Goal: Task Accomplishment & Management: Complete application form

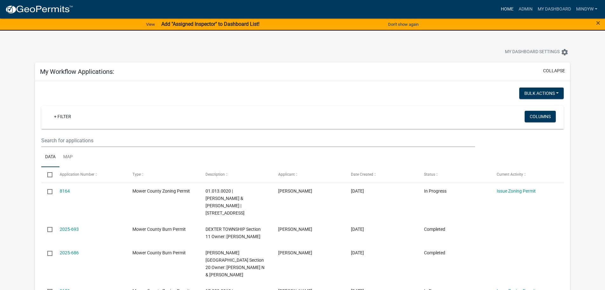
click at [509, 8] on link "Home" at bounding box center [508, 9] width 18 height 12
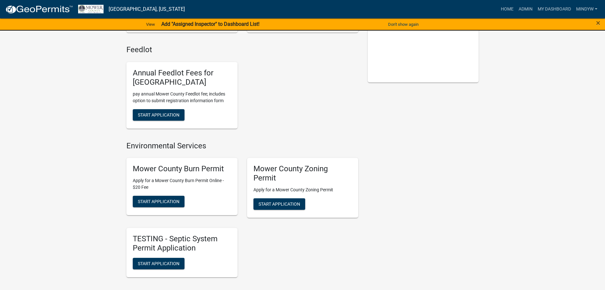
scroll to position [159, 0]
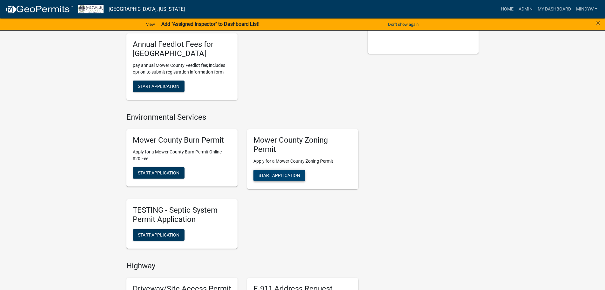
click at [276, 172] on button "Start Application" at bounding box center [280, 174] width 52 height 11
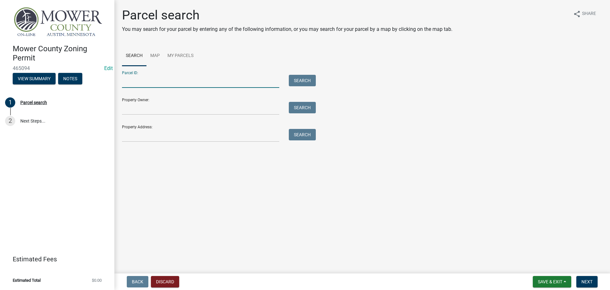
click at [129, 81] on input "Parcel ID:" at bounding box center [200, 81] width 157 height 13
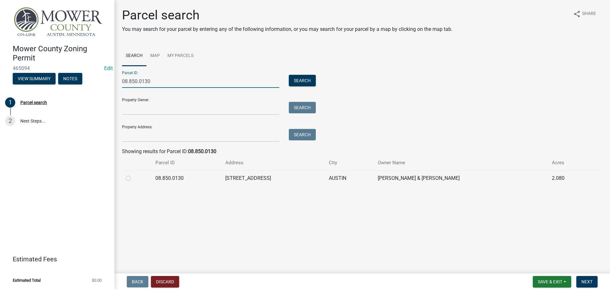
type input "08.850.0130"
click at [133, 174] on label at bounding box center [133, 174] width 0 height 0
click at [133, 178] on input "radio" at bounding box center [135, 176] width 4 height 4
radio input "true"
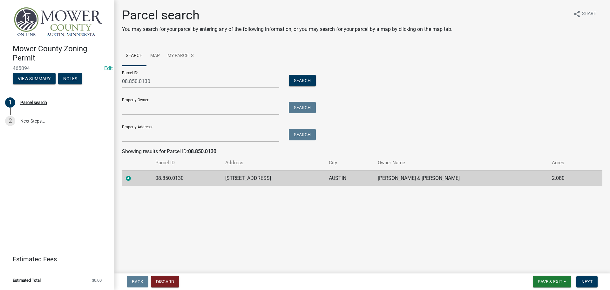
click at [602, 284] on div "Back Discard Save & Exit Save Save & Exit Next" at bounding box center [363, 281] width 486 height 11
click at [593, 282] on span "Next" at bounding box center [587, 281] width 11 height 5
click at [587, 283] on span "Next" at bounding box center [587, 281] width 11 height 5
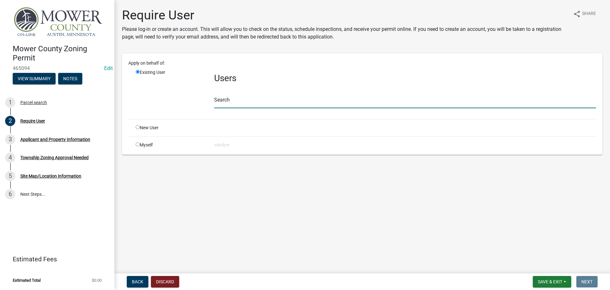
click at [249, 101] on input "text" at bounding box center [405, 101] width 382 height 13
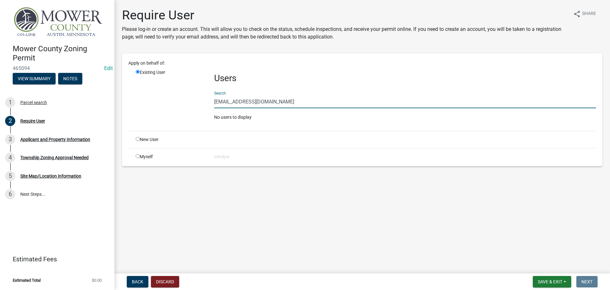
drag, startPoint x: 287, startPoint y: 103, endPoint x: 207, endPoint y: 104, distance: 80.7
click at [207, 104] on div "Existing User Users Search [EMAIL_ADDRESS][DOMAIN_NAME] No users to display" at bounding box center [366, 97] width 470 height 57
type input "[EMAIL_ADDRESS][DOMAIN_NAME]"
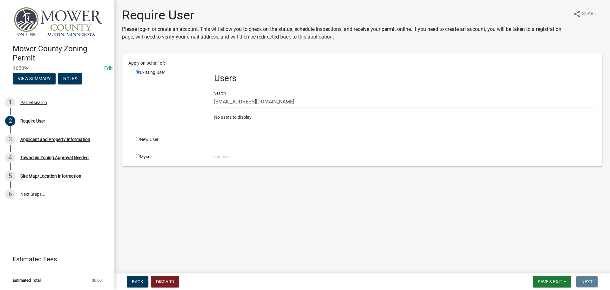
click at [138, 139] on input "radio" at bounding box center [138, 139] width 4 height 4
radio input "true"
radio input "false"
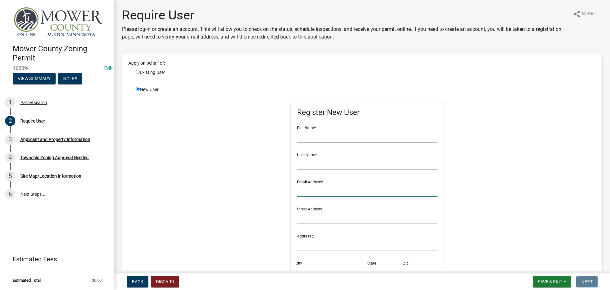
click at [317, 189] on input "text" at bounding box center [367, 190] width 141 height 13
paste input "[EMAIL_ADDRESS][DOMAIN_NAME]"
type input "[EMAIL_ADDRESS][DOMAIN_NAME]"
click at [324, 137] on input "text" at bounding box center [367, 136] width 141 height 13
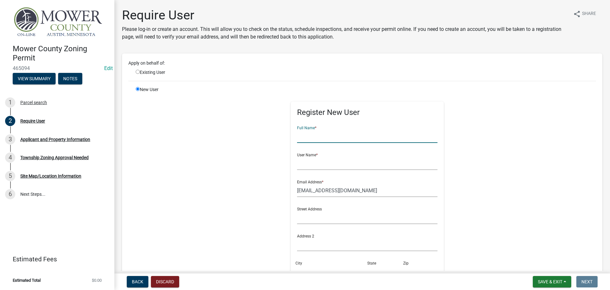
paste input "[EMAIL_ADDRESS][DOMAIN_NAME]"
drag, startPoint x: 322, startPoint y: 137, endPoint x: 368, endPoint y: 138, distance: 46.1
click at [368, 138] on input "[EMAIL_ADDRESS][DOMAIN_NAME]" at bounding box center [367, 136] width 141 height 13
drag, startPoint x: 330, startPoint y: 137, endPoint x: 291, endPoint y: 137, distance: 38.8
click at [291, 137] on div "Register New User Full Name * cchristenson User Name * Email Address * [EMAIL_A…" at bounding box center [368, 225] width 154 height 249
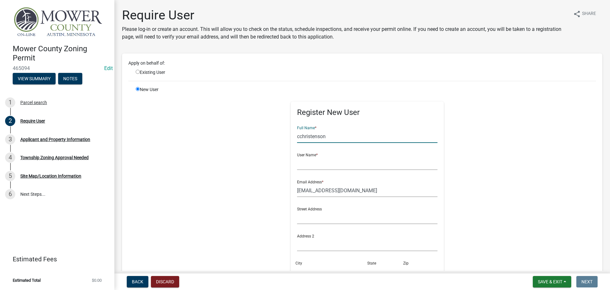
click at [297, 138] on input "cchristenson" at bounding box center [367, 136] width 141 height 13
click at [309, 136] on input "[PERSON_NAME]" at bounding box center [367, 136] width 141 height 13
drag, startPoint x: 335, startPoint y: 136, endPoint x: 289, endPoint y: 137, distance: 46.1
click at [291, 137] on div "Register New User Full Name * [PERSON_NAME] User Name * Email Address * [EMAIL_…" at bounding box center [368, 225] width 154 height 249
type input "[PERSON_NAME]"
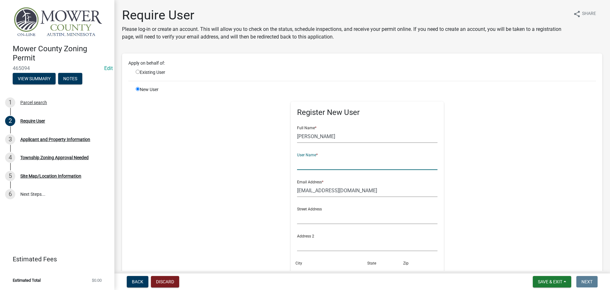
click at [313, 164] on input "text" at bounding box center [367, 163] width 141 height 13
paste input "[PERSON_NAME]"
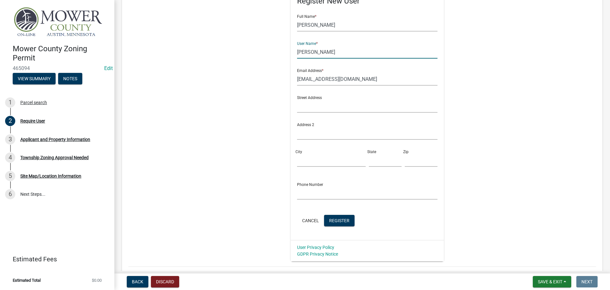
scroll to position [127, 0]
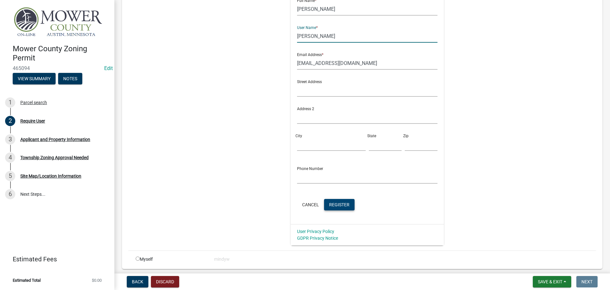
type input "[PERSON_NAME]"
click at [337, 203] on span "Register" at bounding box center [339, 204] width 20 height 5
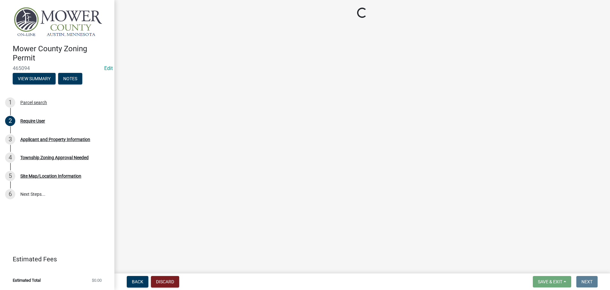
scroll to position [0, 0]
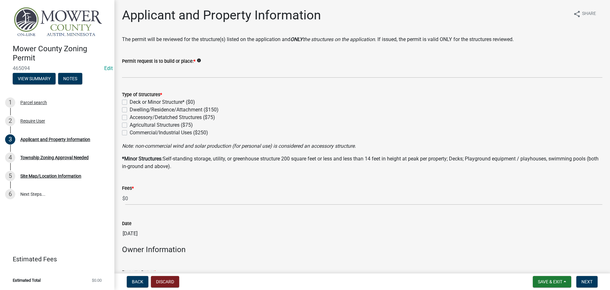
click at [105, 58] on h4 "Mower County Zoning Permit" at bounding box center [61, 53] width 97 height 18
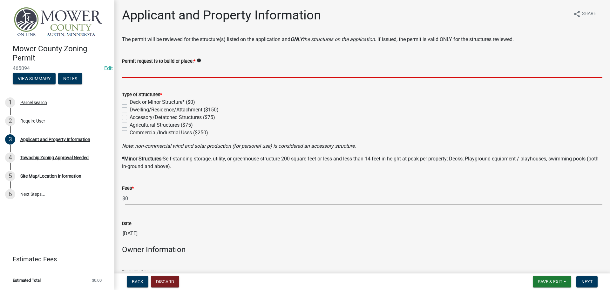
click at [138, 73] on input "Permit request is to build or place: *" at bounding box center [362, 71] width 481 height 13
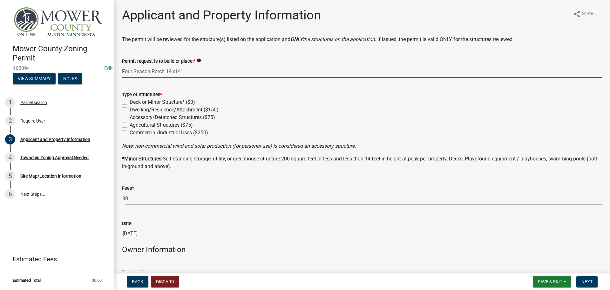
click at [171, 72] on input "Four Season Porch 14'x14'" at bounding box center [362, 71] width 481 height 13
click at [184, 71] on input "Four Season Porch 14L'x14'" at bounding box center [362, 71] width 481 height 13
type input "Four Season Porch 14L'x14W'"
click at [130, 111] on label "Dwelling/Residence/Attachment ($150)" at bounding box center [174, 110] width 89 height 8
click at [130, 110] on input "Dwelling/Residence/Attachment ($150)" at bounding box center [132, 108] width 4 height 4
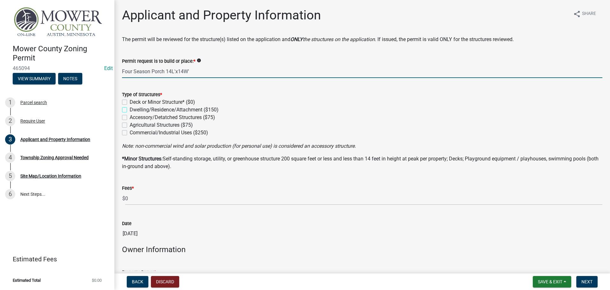
checkbox input "true"
checkbox input "false"
checkbox input "true"
checkbox input "false"
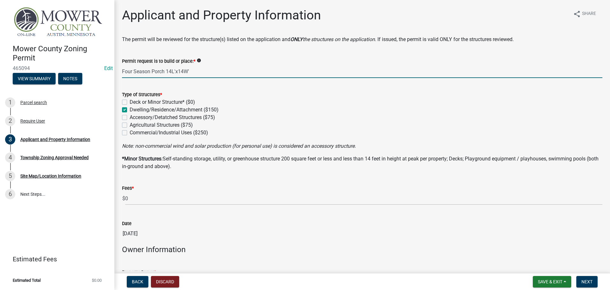
checkbox input "false"
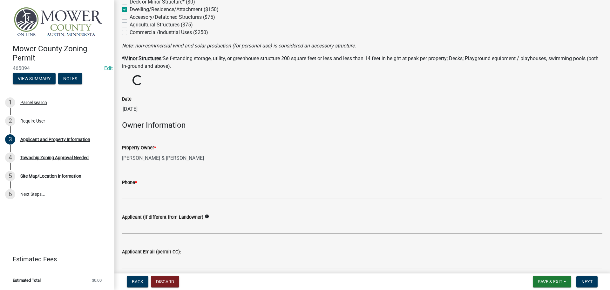
scroll to position [127, 0]
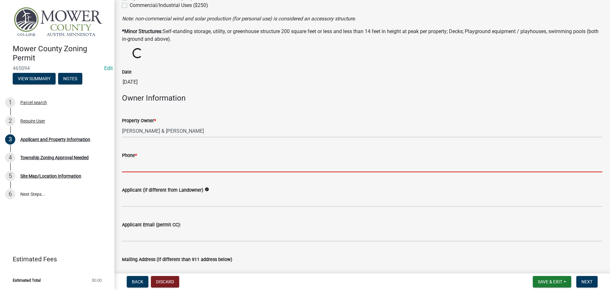
click at [161, 166] on input "Phone *" at bounding box center [362, 165] width 481 height 13
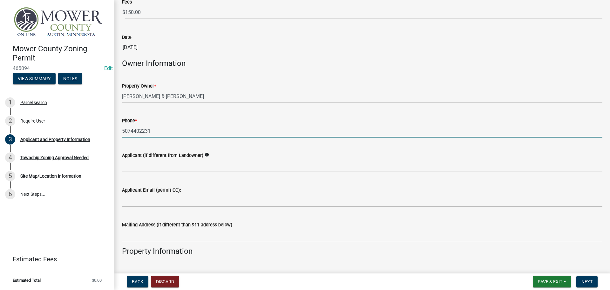
scroll to position [191, 0]
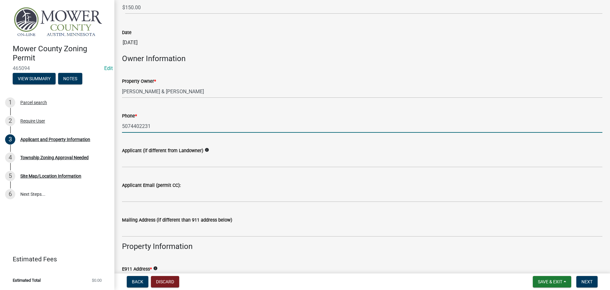
type input "5074402231"
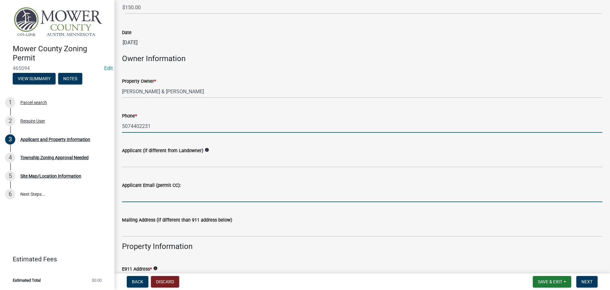
click at [159, 193] on input "Applicant Email (permit CC):" at bounding box center [362, 195] width 481 height 13
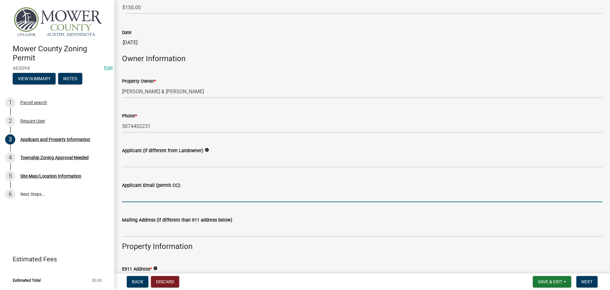
paste input "[PERSON_NAME]"
type input "[PERSON_NAME]"
drag, startPoint x: 167, startPoint y: 197, endPoint x: 106, endPoint y: 196, distance: 61.7
click at [106, 196] on div "[GEOGRAPHIC_DATA] Zoning Permit 465094 Edit View Summary Notes 1 Parcel search …" at bounding box center [305, 145] width 610 height 290
click at [123, 196] on input "[EMAIL_ADDRESS][DOMAIN_NAME]" at bounding box center [362, 195] width 481 height 13
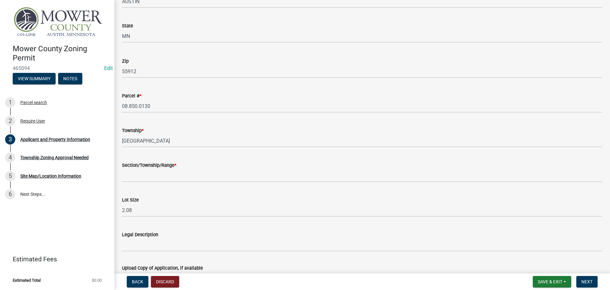
scroll to position [540, 0]
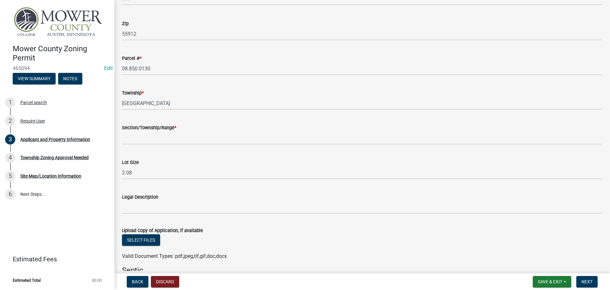
type input "[EMAIL_ADDRESS][DOMAIN_NAME]"
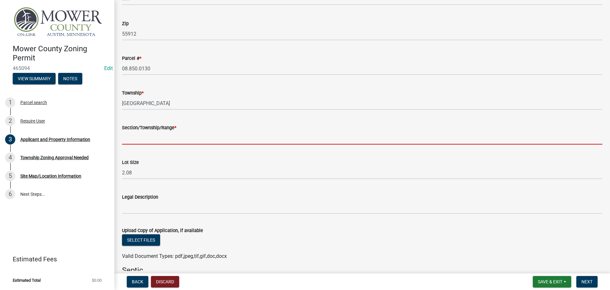
click at [145, 138] on input "Section/Township/Range *" at bounding box center [362, 137] width 481 height 13
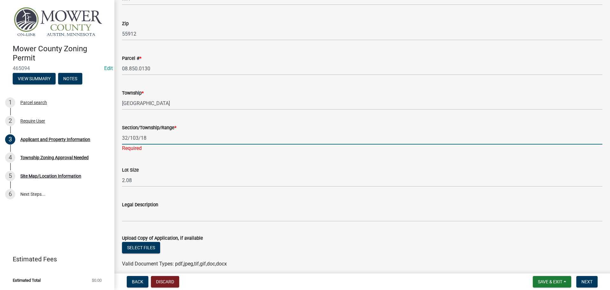
scroll to position [572, 0]
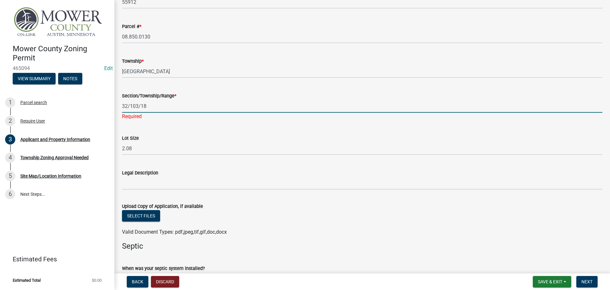
type input "32/103/18"
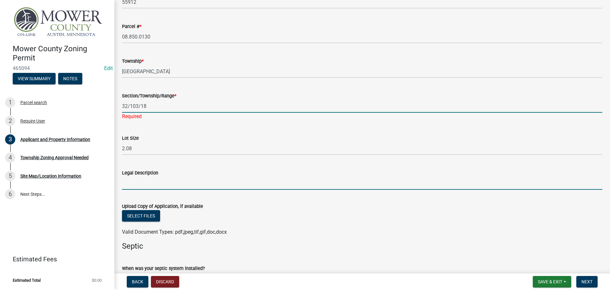
click at [162, 184] on wm-data-entity-input "Legal Description" at bounding box center [362, 177] width 481 height 35
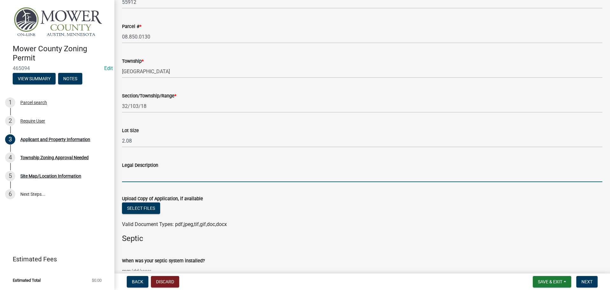
paste input "SubdivisionName [GEOGRAPHIC_DATA] 08850"
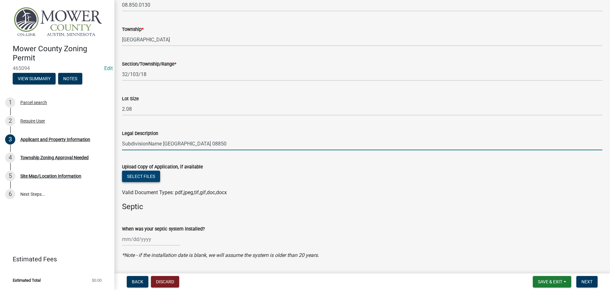
type input "SubdivisionName [GEOGRAPHIC_DATA] 08850"
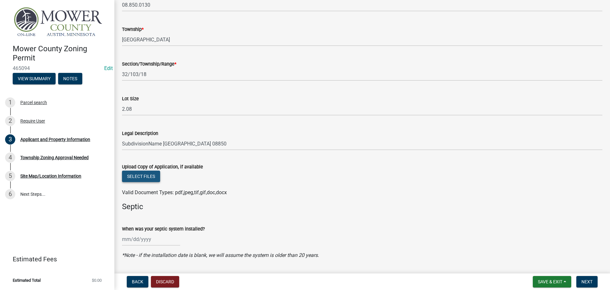
click at [139, 176] on button "Select files" at bounding box center [141, 175] width 38 height 11
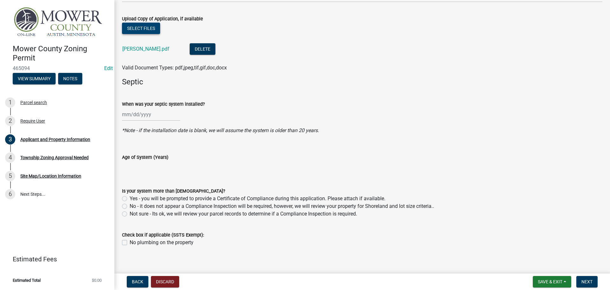
scroll to position [758, 0]
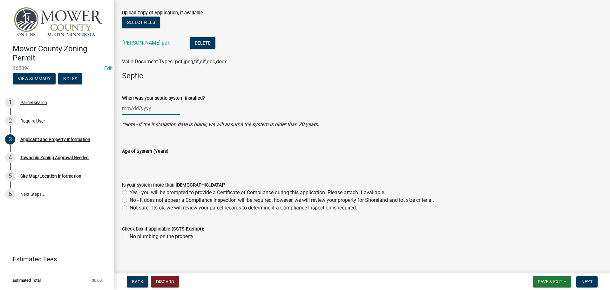
click at [128, 110] on div at bounding box center [151, 108] width 58 height 13
select select "8"
select select "2025"
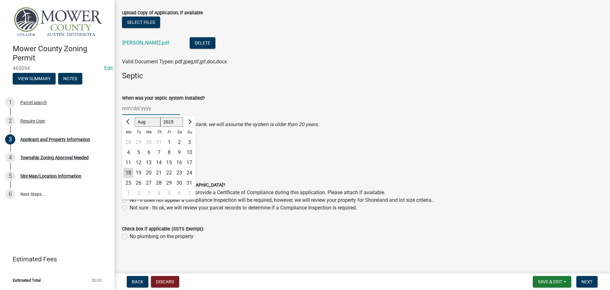
click at [123, 107] on input "When was your septic system installed?" at bounding box center [151, 108] width 58 height 13
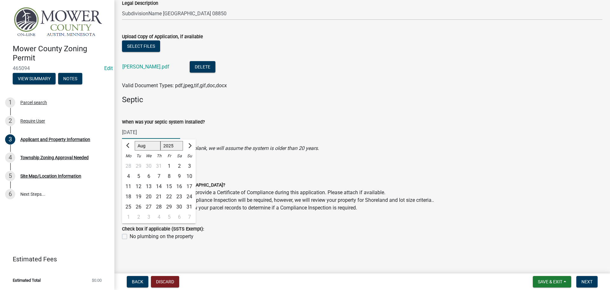
type input "[DATE]"
click at [268, 120] on div "When was your septic system installed?" at bounding box center [362, 122] width 481 height 8
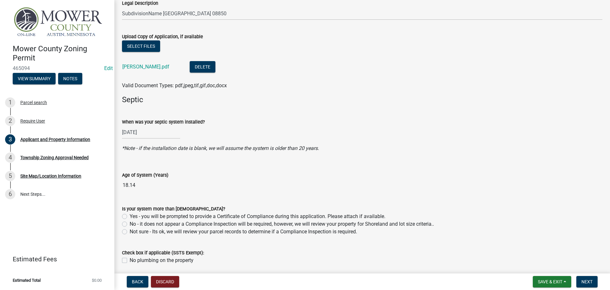
click at [130, 223] on label "No - it does not appear a Compliance Inspection will be required, however, we w…" at bounding box center [282, 224] width 304 height 8
click at [130, 223] on input "No - it does not appear a Compliance Inspection will be required, however, we w…" at bounding box center [132, 222] width 4 height 4
radio input "true"
click at [587, 277] on button "Next" at bounding box center [587, 281] width 21 height 11
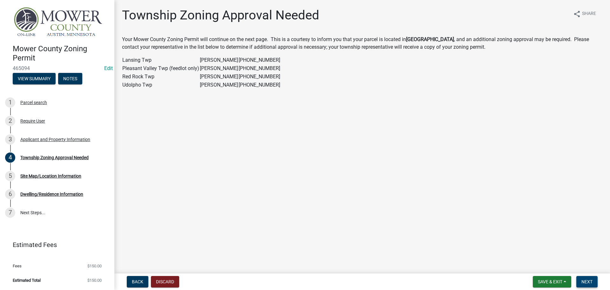
click at [591, 282] on span "Next" at bounding box center [587, 281] width 11 height 5
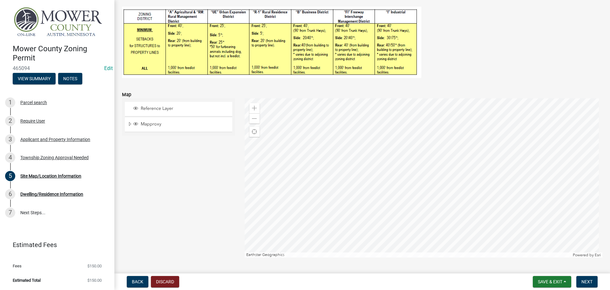
scroll to position [159, 0]
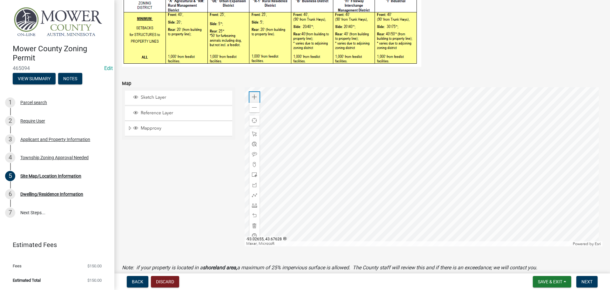
click at [252, 98] on span at bounding box center [254, 96] width 5 height 5
click at [253, 99] on span at bounding box center [254, 96] width 5 height 5
click at [341, 176] on div at bounding box center [424, 166] width 358 height 159
click at [252, 154] on span at bounding box center [254, 154] width 5 height 5
click at [353, 150] on div at bounding box center [424, 166] width 358 height 159
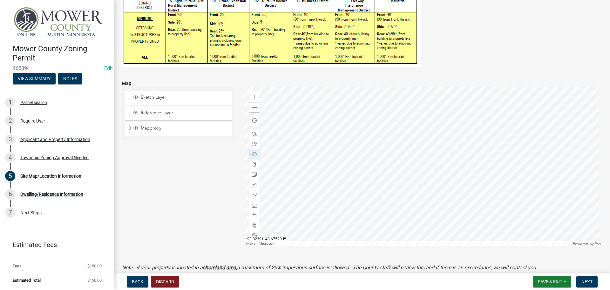
click at [409, 184] on div at bounding box center [424, 166] width 358 height 159
click at [374, 207] on div at bounding box center [424, 166] width 358 height 159
click at [354, 246] on div at bounding box center [424, 166] width 358 height 159
click at [459, 131] on div at bounding box center [424, 166] width 358 height 159
click at [372, 129] on div at bounding box center [424, 166] width 358 height 159
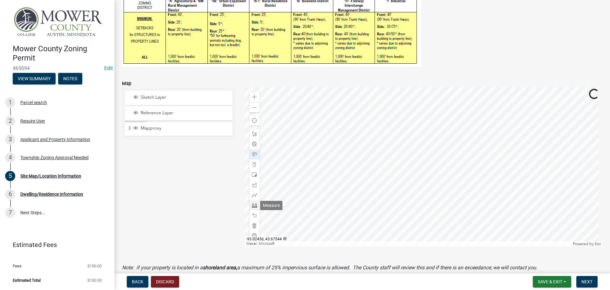
click at [254, 204] on span at bounding box center [254, 204] width 5 height 5
click at [252, 97] on span at bounding box center [254, 96] width 5 height 5
click at [350, 162] on div at bounding box center [424, 166] width 358 height 159
click at [349, 188] on div at bounding box center [424, 166] width 358 height 159
click at [324, 188] on div at bounding box center [424, 166] width 358 height 159
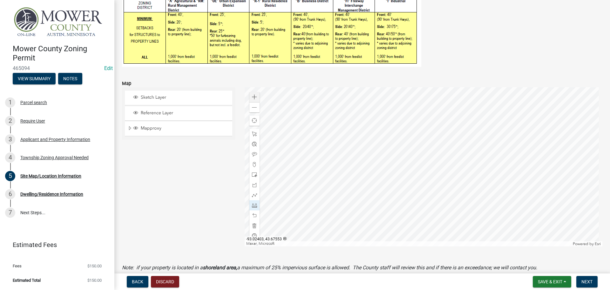
click at [325, 167] on div at bounding box center [424, 166] width 358 height 159
click at [255, 213] on span at bounding box center [254, 215] width 5 height 5
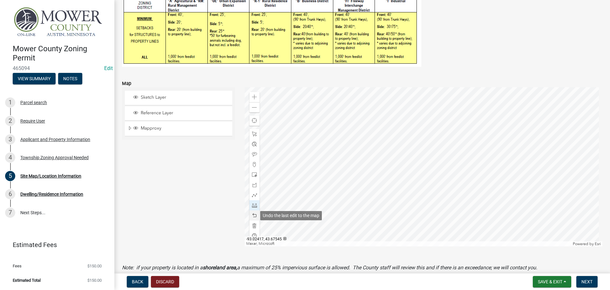
click at [255, 213] on span at bounding box center [254, 215] width 5 height 5
click at [255, 208] on div at bounding box center [254, 205] width 10 height 10
click at [348, 162] on div at bounding box center [424, 166] width 358 height 159
click at [348, 188] on div at bounding box center [424, 166] width 358 height 159
click at [323, 188] on div at bounding box center [424, 166] width 358 height 159
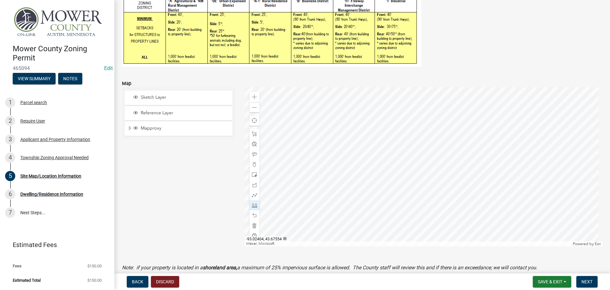
click at [322, 162] on div at bounding box center [424, 166] width 358 height 159
click at [348, 162] on div at bounding box center [424, 166] width 358 height 159
click at [252, 109] on span at bounding box center [254, 107] width 5 height 5
click at [386, 172] on div at bounding box center [424, 166] width 358 height 159
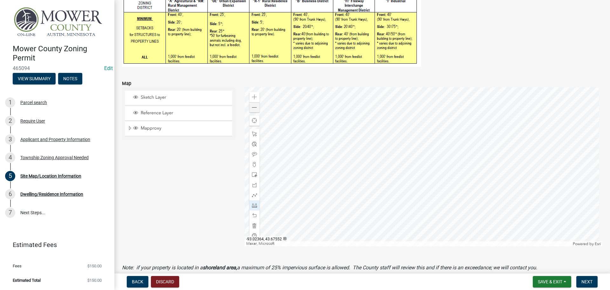
click at [467, 172] on div at bounding box center [424, 166] width 358 height 159
click at [380, 164] on div at bounding box center [424, 166] width 358 height 159
click at [381, 93] on div at bounding box center [424, 166] width 358 height 159
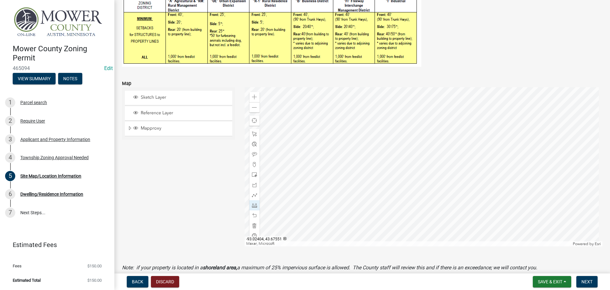
click at [371, 173] on div at bounding box center [424, 166] width 358 height 159
click at [287, 172] on div at bounding box center [424, 166] width 358 height 159
click at [379, 177] on div at bounding box center [424, 166] width 358 height 159
click at [402, 240] on div at bounding box center [424, 166] width 358 height 159
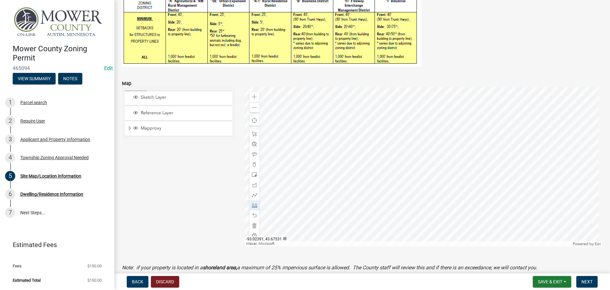
click at [402, 240] on div at bounding box center [424, 166] width 358 height 159
click at [592, 282] on span "Next" at bounding box center [587, 281] width 11 height 5
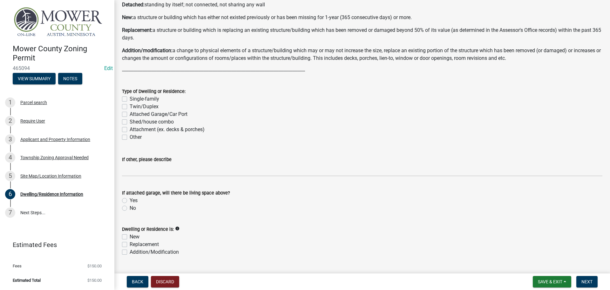
scroll to position [64, 0]
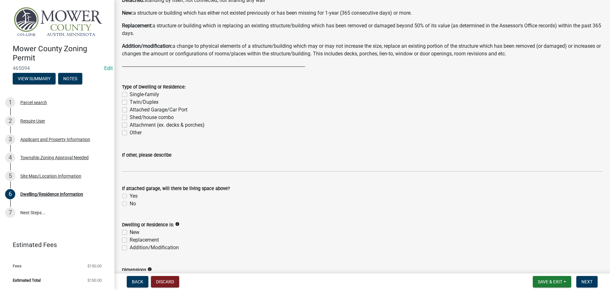
click at [130, 93] on label "Single-family" at bounding box center [145, 95] width 30 height 8
click at [130, 93] on input "Single-family" at bounding box center [132, 93] width 4 height 4
checkbox input "true"
checkbox input "false"
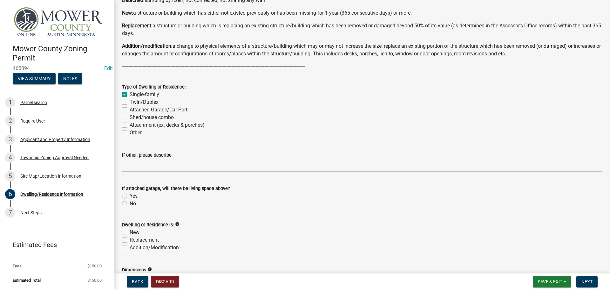
checkbox input "false"
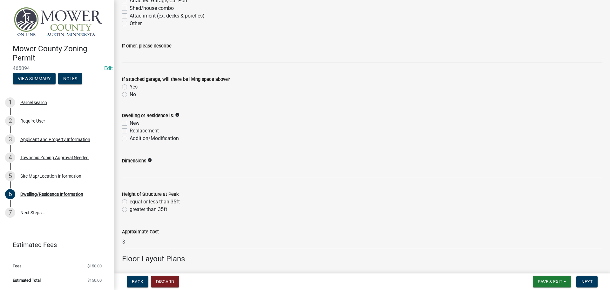
scroll to position [191, 0]
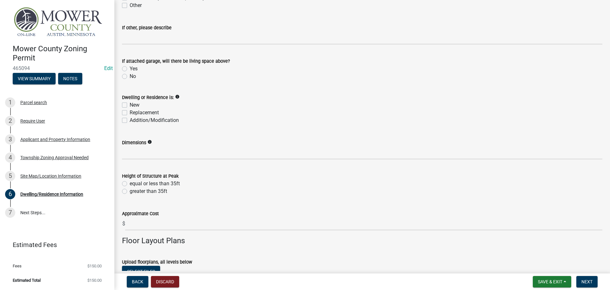
click at [130, 77] on label "No" at bounding box center [133, 76] width 6 height 8
click at [130, 77] on input "No" at bounding box center [132, 74] width 4 height 4
radio input "true"
click at [130, 121] on label "Addition/Modification" at bounding box center [154, 120] width 49 height 8
click at [130, 120] on input "Addition/Modification" at bounding box center [132, 118] width 4 height 4
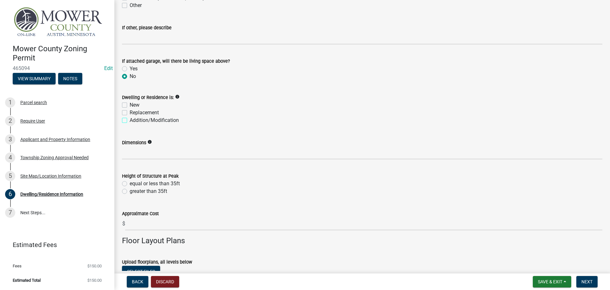
checkbox input "true"
checkbox input "false"
checkbox input "true"
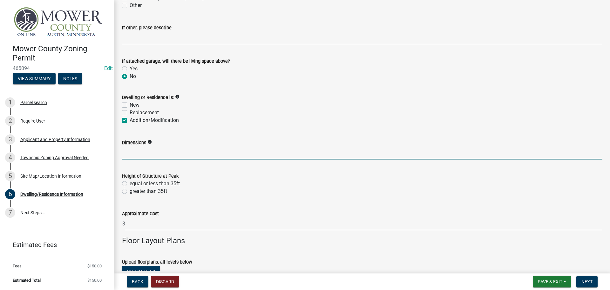
click at [138, 155] on input "Dimensions" at bounding box center [362, 152] width 481 height 13
type input "14x14"
click at [130, 183] on label "equal or less than 35ft" at bounding box center [155, 184] width 50 height 8
click at [130, 183] on input "equal or less than 35ft" at bounding box center [132, 182] width 4 height 4
radio input "true"
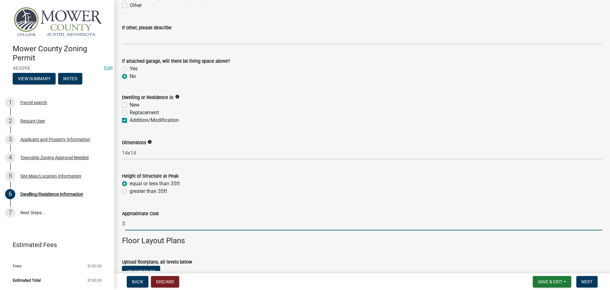
click at [166, 227] on input "text" at bounding box center [363, 223] width 477 height 13
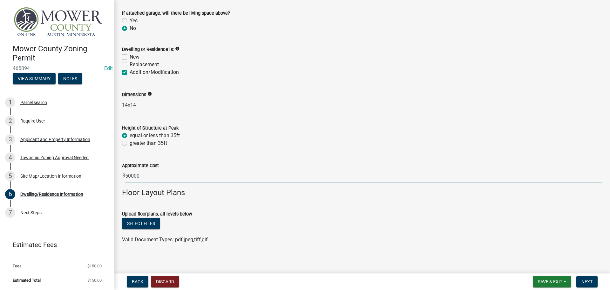
scroll to position [242, 0]
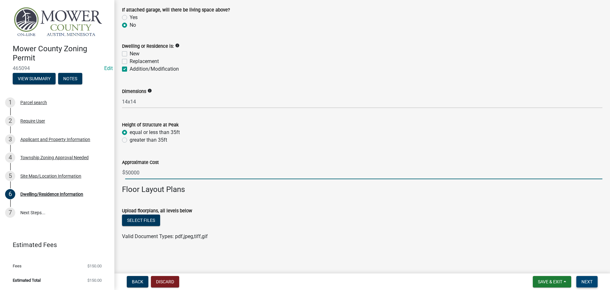
type input "50000"
click at [587, 280] on span "Next" at bounding box center [587, 281] width 11 height 5
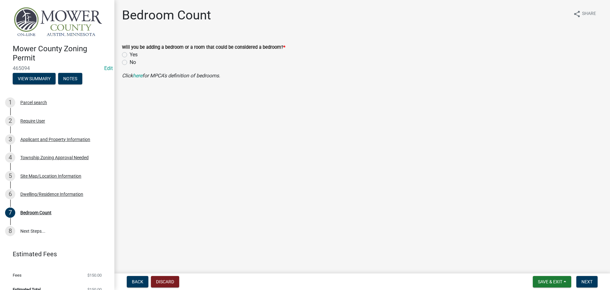
click at [130, 63] on label "No" at bounding box center [133, 62] width 6 height 8
click at [130, 63] on input "No" at bounding box center [132, 60] width 4 height 4
radio input "true"
click at [591, 282] on span "Next" at bounding box center [587, 281] width 11 height 5
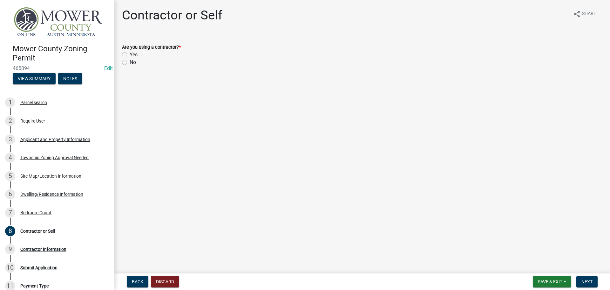
click at [130, 62] on label "No" at bounding box center [133, 62] width 6 height 8
click at [130, 62] on input "No" at bounding box center [132, 60] width 4 height 4
radio input "true"
click at [586, 278] on button "Next" at bounding box center [587, 281] width 21 height 11
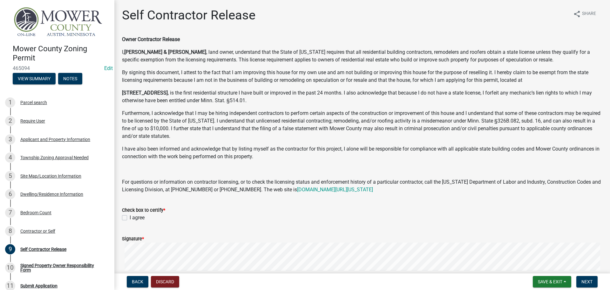
click at [130, 218] on label "I agree" at bounding box center [137, 218] width 15 height 8
click at [130, 218] on input "I agree" at bounding box center [132, 216] width 4 height 4
checkbox input "true"
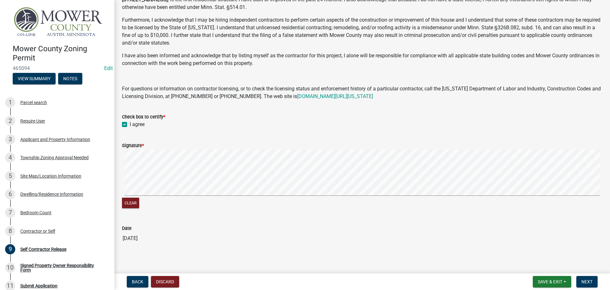
scroll to position [97, 0]
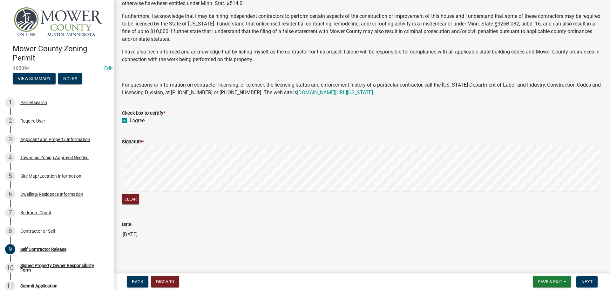
click at [218, 195] on div "Clear" at bounding box center [362, 175] width 481 height 60
click at [227, 195] on div "Clear" at bounding box center [362, 175] width 481 height 60
click at [588, 282] on span "Next" at bounding box center [587, 281] width 11 height 5
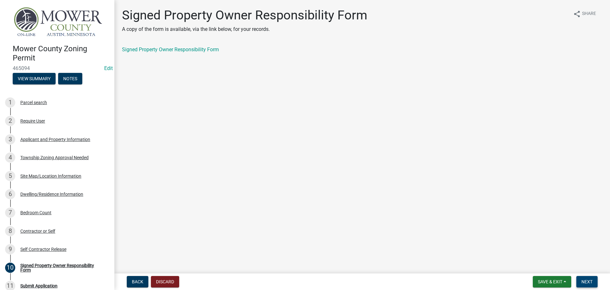
click at [590, 280] on span "Next" at bounding box center [587, 281] width 11 height 5
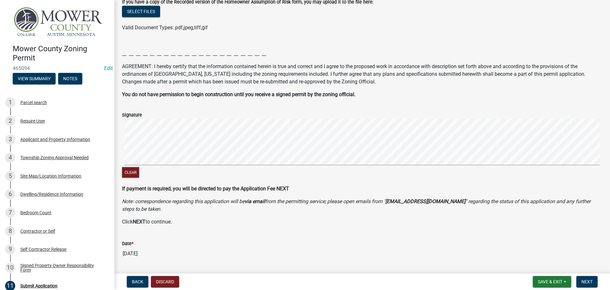
scroll to position [93, 0]
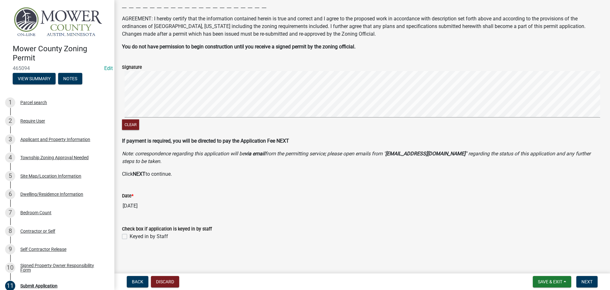
drag, startPoint x: 125, startPoint y: 236, endPoint x: 298, endPoint y: 252, distance: 173.9
click at [130, 236] on label "Keyed in by Staff" at bounding box center [149, 236] width 38 height 8
click at [130, 236] on input "Keyed in by Staff" at bounding box center [132, 234] width 4 height 4
checkbox input "true"
click at [586, 279] on span "Next" at bounding box center [587, 281] width 11 height 5
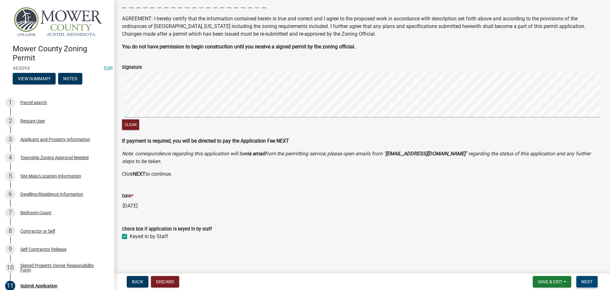
scroll to position [0, 0]
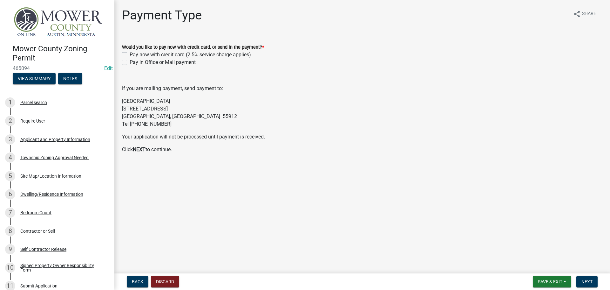
click at [130, 63] on label "Pay in Office or Mail payment" at bounding box center [163, 62] width 66 height 8
click at [130, 63] on input "Pay in Office or Mail payment" at bounding box center [132, 60] width 4 height 4
checkbox input "true"
checkbox input "false"
checkbox input "true"
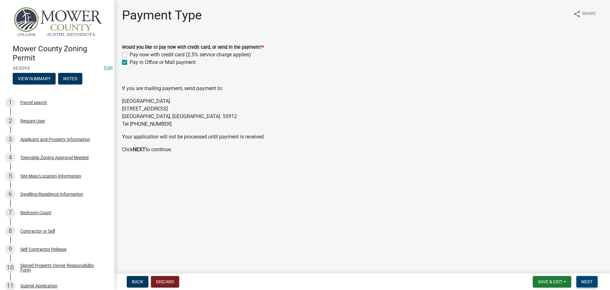
click at [581, 278] on button "Next" at bounding box center [587, 281] width 21 height 11
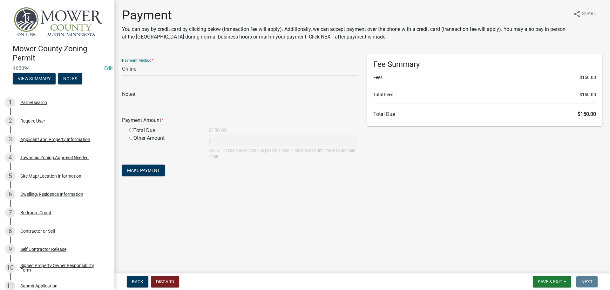
click at [150, 70] on select "Credit Card POS Check Cash Online" at bounding box center [240, 68] width 236 height 13
select select "1: 0"
click at [122, 62] on select "Credit Card POS Check Cash Online" at bounding box center [240, 68] width 236 height 13
drag, startPoint x: 149, startPoint y: 104, endPoint x: 147, endPoint y: 98, distance: 5.8
click at [147, 103] on form "Payment Method * Credit Card POS Check Cash Online Check # Payment Amount * Tot…" at bounding box center [240, 115] width 236 height 124
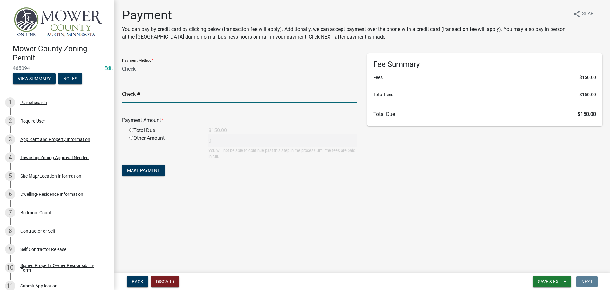
click at [147, 98] on input "text" at bounding box center [240, 95] width 236 height 13
type input "1819"
click at [131, 129] on input "radio" at bounding box center [131, 130] width 4 height 4
radio input "true"
type input "150"
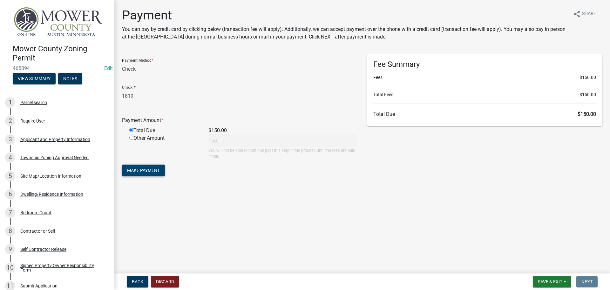
click at [147, 172] on span "Make Payment" at bounding box center [143, 169] width 33 height 5
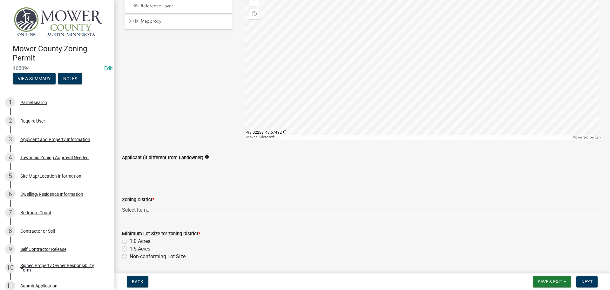
scroll to position [95, 0]
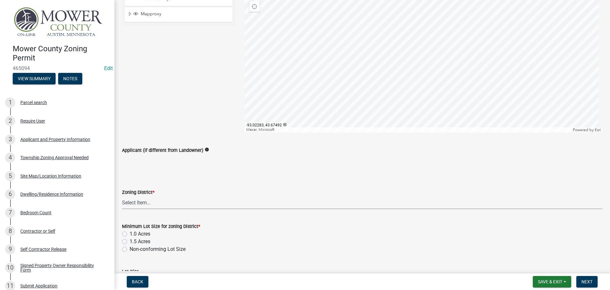
click at [156, 205] on select "Select Item... Agricultural District Rural Management District Urban Expansion …" at bounding box center [362, 202] width 481 height 13
click at [122, 196] on select "Select Item... Agricultural District Rural Management District Urban Expansion …" at bounding box center [362, 202] width 481 height 13
select select "cdc1181c-7d2c-4727-a76e-2800f2a21077"
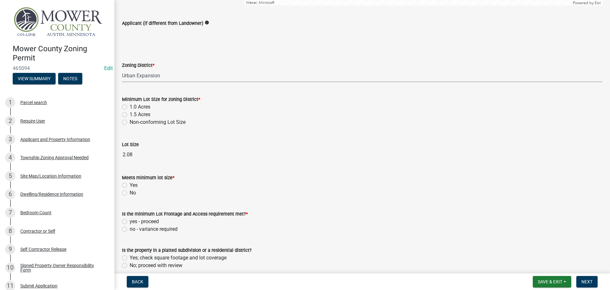
scroll to position [222, 0]
click at [130, 115] on label "1.5 Acres" at bounding box center [140, 114] width 21 height 8
click at [130, 114] on input "1.5 Acres" at bounding box center [132, 112] width 4 height 4
radio input "true"
click at [130, 183] on label "Yes" at bounding box center [134, 185] width 8 height 8
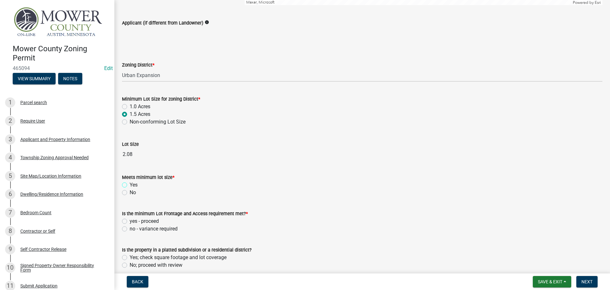
click at [130, 183] on input "Yes" at bounding box center [132, 183] width 4 height 4
radio input "true"
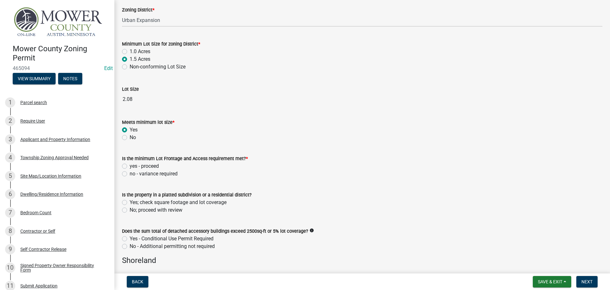
scroll to position [286, 0]
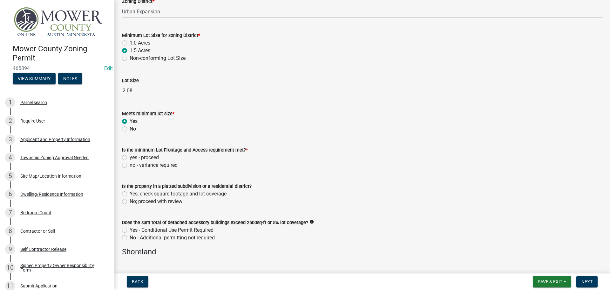
click at [130, 157] on label "yes - proceed" at bounding box center [144, 158] width 29 height 8
click at [130, 157] on input "yes - proceed" at bounding box center [132, 156] width 4 height 4
radio input "true"
click at [130, 193] on label "Yes; check square footage and lot coverage" at bounding box center [178, 194] width 97 height 8
click at [130, 193] on input "Yes; check square footage and lot coverage" at bounding box center [132, 192] width 4 height 4
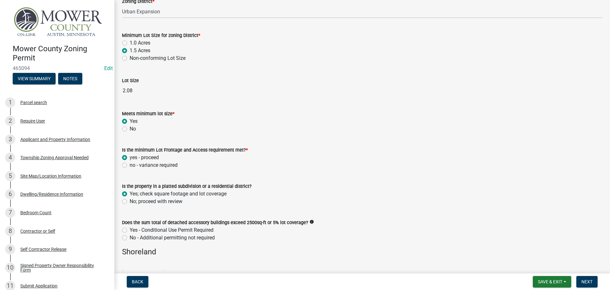
radio input "true"
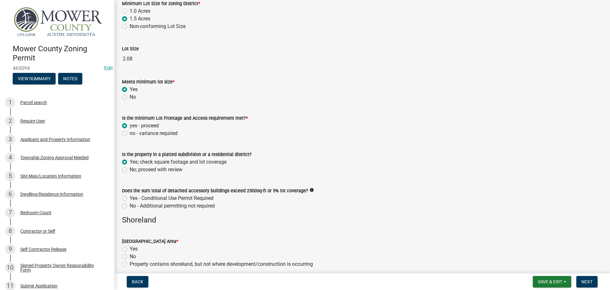
click at [130, 206] on label "No - Additional permitting not required" at bounding box center [172, 206] width 85 height 8
click at [130, 206] on input "No - Additional permitting not required" at bounding box center [132, 204] width 4 height 4
radio input "true"
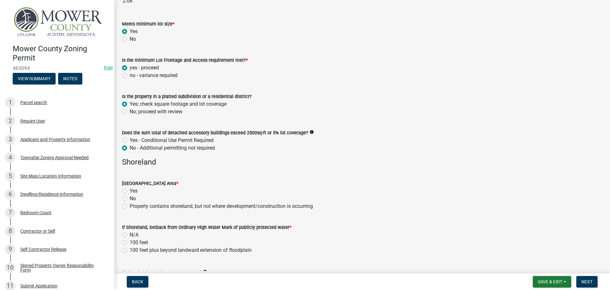
scroll to position [381, 0]
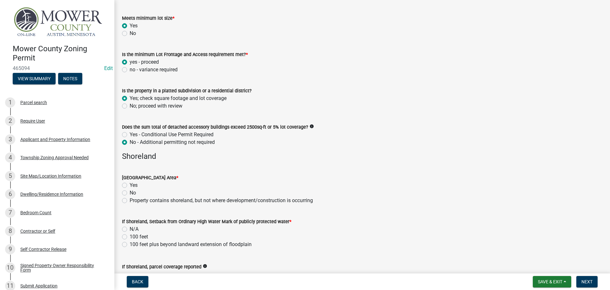
click at [130, 192] on label "No" at bounding box center [133, 193] width 6 height 8
click at [130, 192] on input "No" at bounding box center [132, 191] width 4 height 4
radio input "true"
click at [130, 229] on label "N/A" at bounding box center [134, 229] width 9 height 8
click at [130, 229] on input "N/A" at bounding box center [132, 227] width 4 height 4
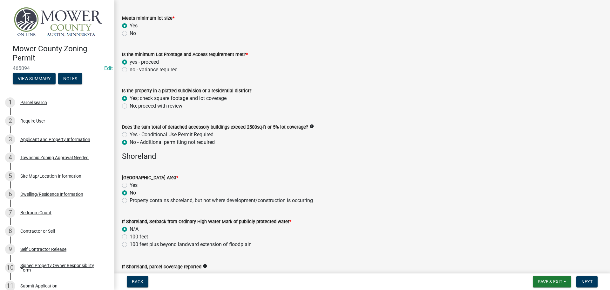
radio input "true"
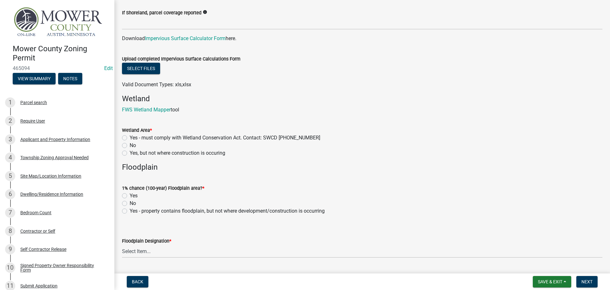
scroll to position [636, 0]
click at [130, 144] on label "No" at bounding box center [133, 145] width 6 height 8
click at [130, 144] on input "No" at bounding box center [132, 143] width 4 height 4
radio input "true"
click at [130, 203] on label "No" at bounding box center [133, 203] width 6 height 8
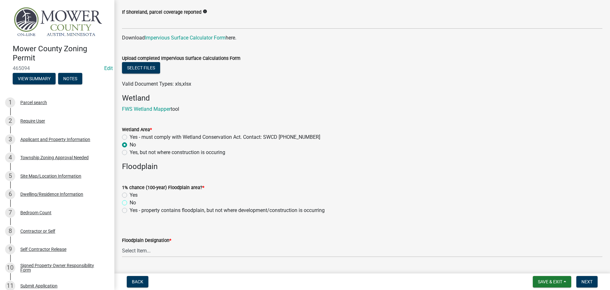
click at [130, 203] on input "No" at bounding box center [132, 201] width 4 height 4
radio input "true"
click at [180, 253] on select "Select Item... FEMA Zone X, unshaded: Area of minimal flood risk FEMA Zone X, s…" at bounding box center [362, 250] width 481 height 13
click at [122, 244] on select "Select Item... FEMA Zone X, unshaded: Area of minimal flood risk FEMA Zone X, s…" at bounding box center [362, 250] width 481 height 13
select select "dde31415-e60a-4751-ae01-743b3f90a971"
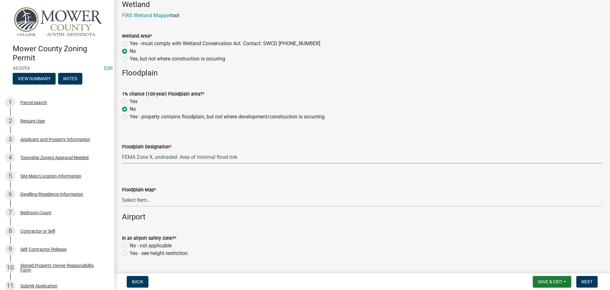
scroll to position [731, 0]
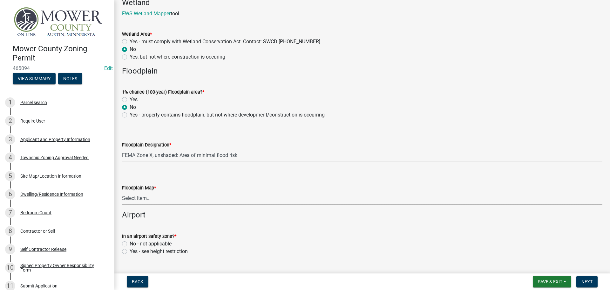
click at [178, 199] on select "Select Item... Community 270307; Panel #27099________ COMMUNITY 270307 PANEL # …" at bounding box center [362, 197] width 481 height 13
click at [122, 191] on select "Select Item... Community 270307; Panel #27099________ COMMUNITY 270307 PANEL # …" at bounding box center [362, 197] width 481 height 13
select select "94c6fe12-857a-4aff-aed2-a11c3c6eacc6"
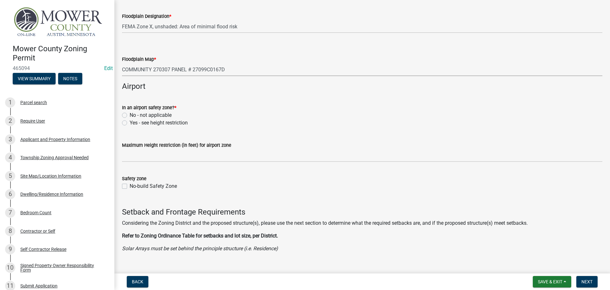
scroll to position [890, 0]
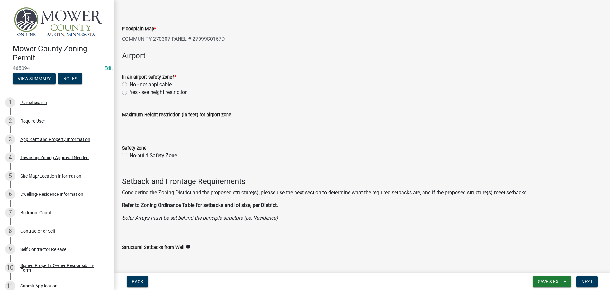
click at [130, 83] on label "No - not applicable" at bounding box center [151, 85] width 42 height 8
click at [130, 83] on input "No - not applicable" at bounding box center [132, 83] width 4 height 4
radio input "true"
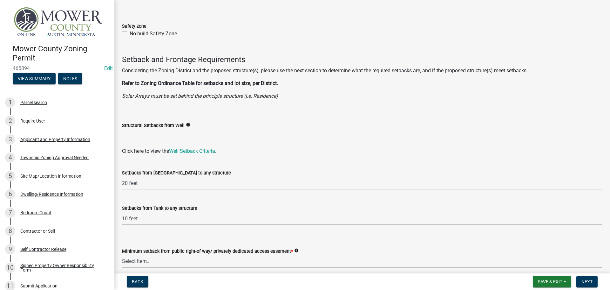
scroll to position [1017, 0]
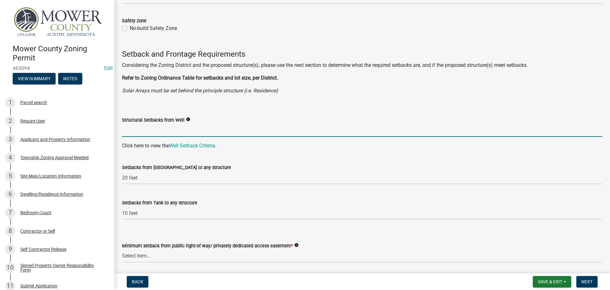
click at [163, 131] on input "Structural Setbacks from Well" at bounding box center [362, 130] width 481 height 13
type input "3Ft"
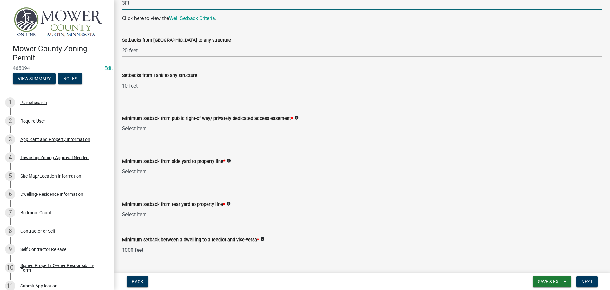
scroll to position [1176, 0]
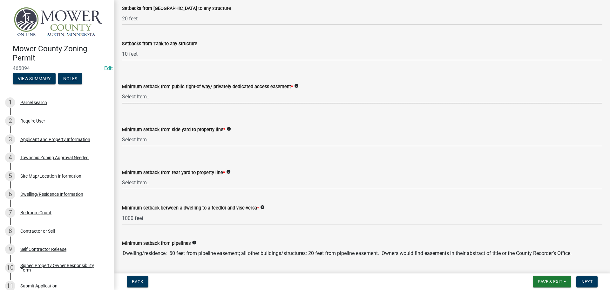
click at [190, 101] on select "Select Item... 25 feet 40 feet 90 feet from Trunk Highways 25 feet* double fron…" at bounding box center [362, 96] width 481 height 13
click at [122, 90] on select "Select Item... 25 feet 40 feet 90 feet from Trunk Highways 25 feet* double fron…" at bounding box center [362, 96] width 481 height 13
select select "a8061837-3938-4401-a9af-63669178a75f"
click at [175, 136] on select "Select Item... 5 feet 20 feet 30 feet 40 feet 75 feet Livestock (not a feedlot)…" at bounding box center [362, 139] width 481 height 13
click at [122, 133] on select "Select Item... 5 feet 20 feet 30 feet 40 feet 75 feet Livestock (not a feedlot)…" at bounding box center [362, 139] width 481 height 13
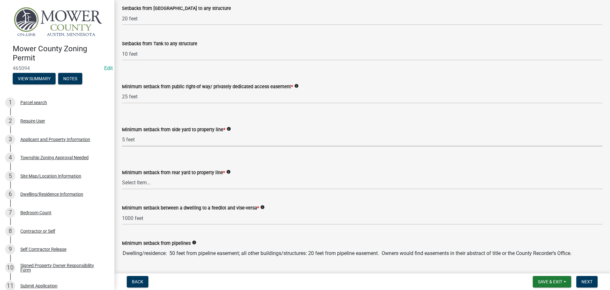
select select "f6253f6d-ec8e-4146-87dc-bdbe4554f643"
click at [178, 189] on wm-data-entity-input "Minimum setback from rear yard to property line * info Select Item... 20 feet 2…" at bounding box center [362, 173] width 481 height 43
click at [178, 184] on select "Select Item... 20 feet 25 feet 40 feet 50 feet Livestock (not a feedlot), fur-b…" at bounding box center [362, 182] width 481 height 13
click at [122, 176] on select "Select Item... 20 feet 25 feet 40 feet 50 feet Livestock (not a feedlot), fur-b…" at bounding box center [362, 182] width 481 height 13
select select "9e7e0f1a-162d-468c-937f-cc7884b0d28a"
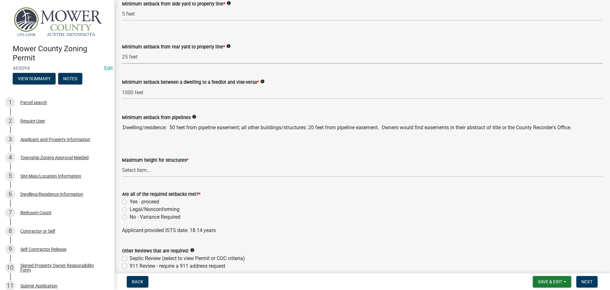
scroll to position [1303, 0]
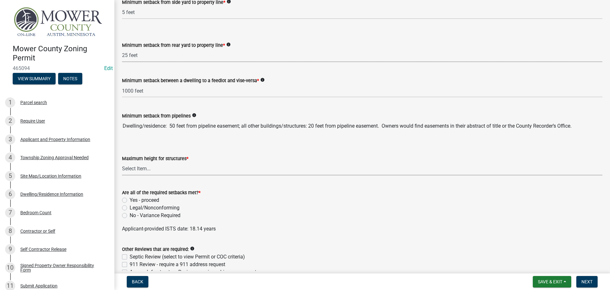
click at [166, 170] on select "Select Item... 35 feet 45 feet Agricultural Structure - exempt Other structure …" at bounding box center [362, 168] width 481 height 13
click at [122, 162] on select "Select Item... 35 feet 45 feet Agricultural Structure - exempt Other structure …" at bounding box center [362, 168] width 481 height 13
select select "f85b0be6-0ba0-4e52-abd8-9a831d915a76"
click at [130, 200] on label "Yes - proceed" at bounding box center [145, 200] width 30 height 8
click at [130, 200] on input "Yes - proceed" at bounding box center [132, 198] width 4 height 4
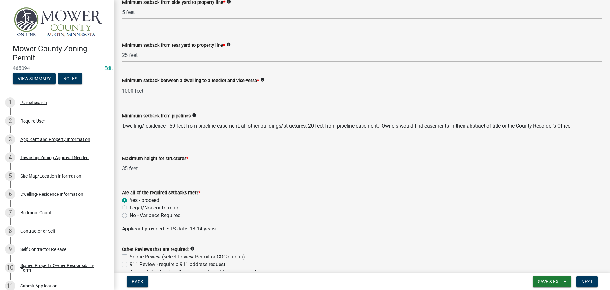
radio input "true"
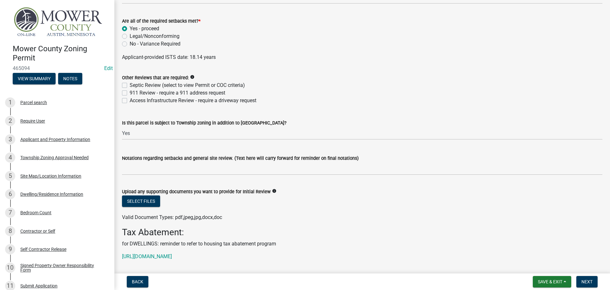
scroll to position [1494, 0]
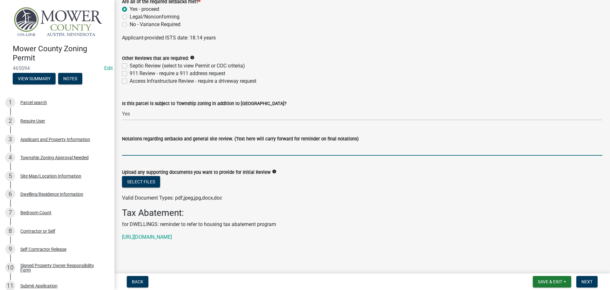
click at [161, 147] on input "Notations regarding setbacks and general site review. (Text here will carry for…" at bounding box center [362, 148] width 481 height 13
click at [318, 148] on input "Please Contact [GEOGRAPHIC_DATA] For Any Zoning Requirements They May Have" at bounding box center [362, 148] width 481 height 13
paste input "[PHONE_NUMBER]"
click at [305, 147] on input "Please Contact [GEOGRAPHIC_DATA] For Any Zoning Requirements They May Have: [PE…" at bounding box center [362, 148] width 481 height 13
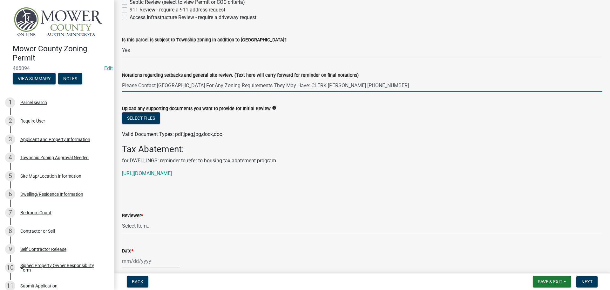
scroll to position [1589, 0]
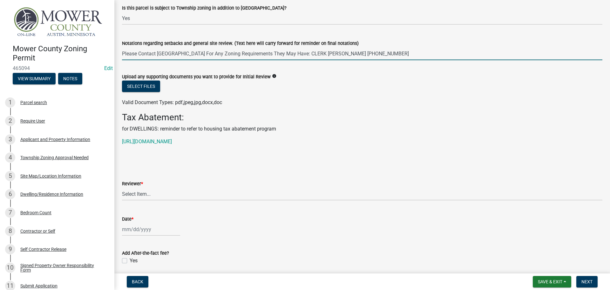
type input "Please Contact [GEOGRAPHIC_DATA] For Any Zoning Requirements They May Have: CLE…"
click at [143, 193] on select "Select Item... [PERSON_NAME] [PERSON_NAME] [PERSON_NAME] [PERSON_NAME] [PERSON_…" at bounding box center [362, 193] width 481 height 13
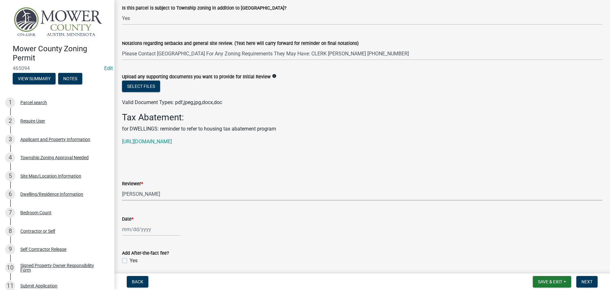
click at [122, 187] on select "Select Item... [PERSON_NAME] [PERSON_NAME] [PERSON_NAME] [PERSON_NAME] [PERSON_…" at bounding box center [362, 193] width 481 height 13
select select "d30c6f89-be7e-468b-bfd6-a0324d9e8ee6"
click at [147, 232] on div at bounding box center [151, 228] width 58 height 13
select select "8"
select select "2025"
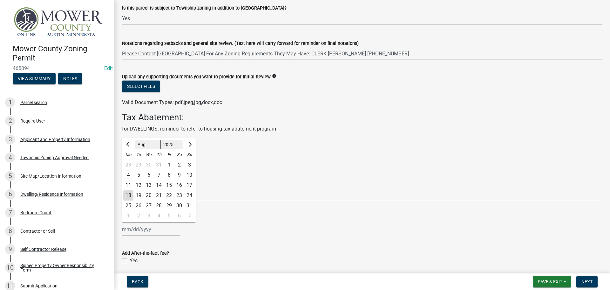
click at [128, 197] on div "18" at bounding box center [128, 195] width 10 height 10
type input "[DATE]"
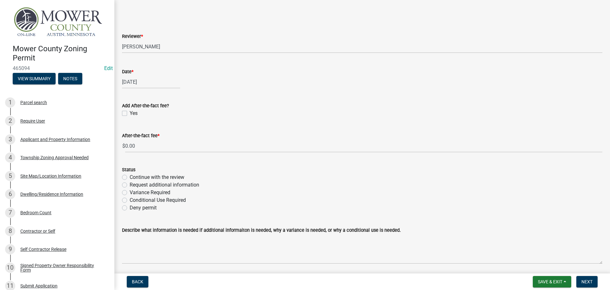
scroll to position [1748, 0]
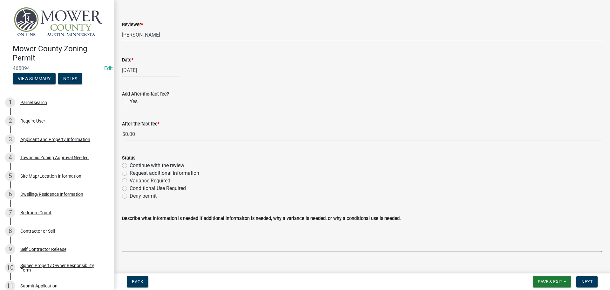
click at [130, 166] on label "Continue with the review" at bounding box center [157, 165] width 55 height 8
click at [130, 166] on input "Continue with the review" at bounding box center [132, 163] width 4 height 4
radio input "true"
click at [589, 281] on span "Next" at bounding box center [587, 281] width 11 height 5
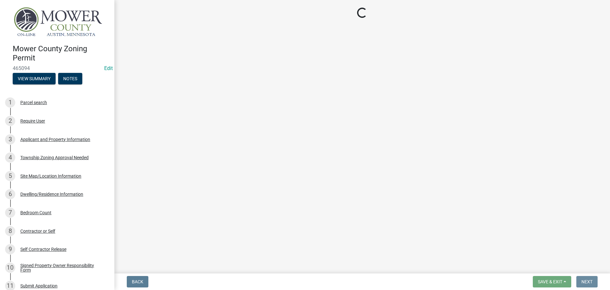
scroll to position [0, 0]
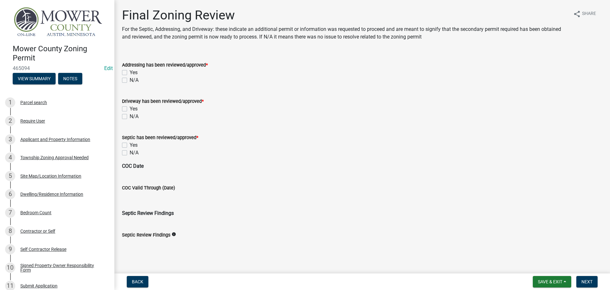
click at [130, 81] on label "N/A" at bounding box center [134, 80] width 9 height 8
click at [130, 80] on input "N/A" at bounding box center [132, 78] width 4 height 4
checkbox input "true"
checkbox input "false"
checkbox input "true"
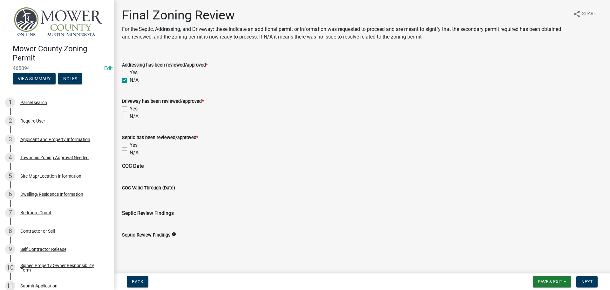
click at [130, 114] on label "N/A" at bounding box center [134, 117] width 9 height 8
click at [130, 114] on input "N/A" at bounding box center [132, 115] width 4 height 4
checkbox input "true"
checkbox input "false"
checkbox input "true"
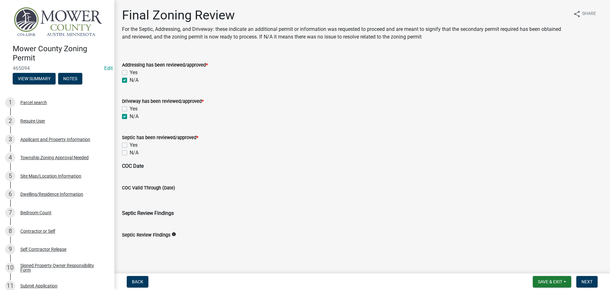
drag, startPoint x: 125, startPoint y: 150, endPoint x: 173, endPoint y: 168, distance: 51.0
click at [130, 150] on label "N/A" at bounding box center [134, 153] width 9 height 8
click at [130, 150] on input "N/A" at bounding box center [132, 151] width 4 height 4
checkbox input "true"
checkbox input "false"
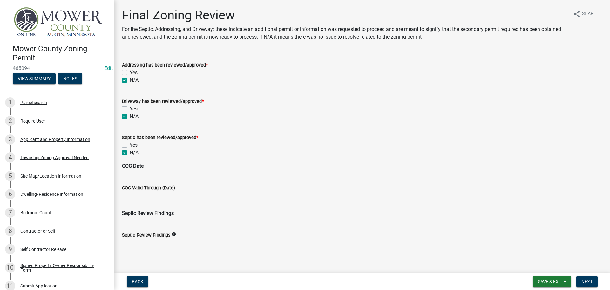
checkbox input "true"
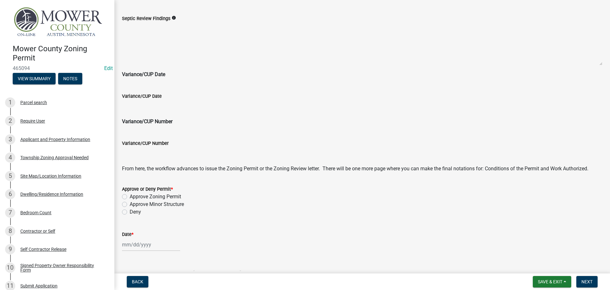
scroll to position [222, 0]
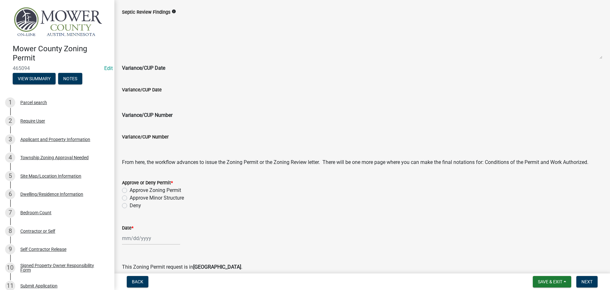
click at [130, 189] on label "Approve Zoning Permit" at bounding box center [155, 190] width 51 height 8
click at [130, 189] on input "Approve Zoning Permit" at bounding box center [132, 188] width 4 height 4
radio input "true"
click at [132, 239] on div at bounding box center [151, 237] width 58 height 13
select select "8"
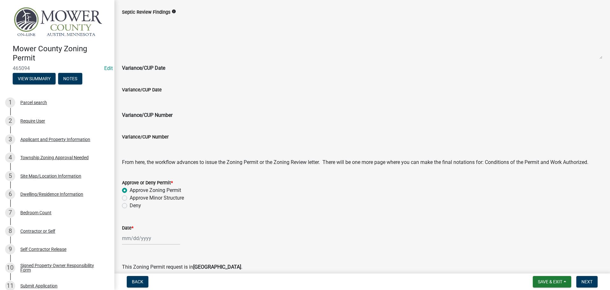
select select "2025"
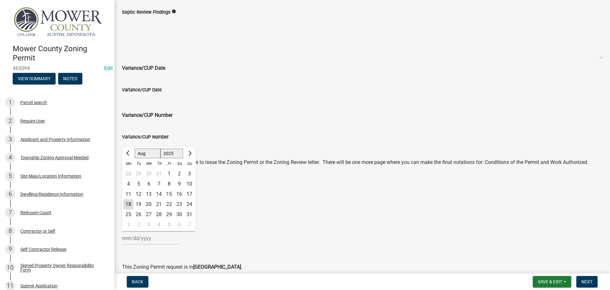
click at [129, 204] on div "18" at bounding box center [128, 204] width 10 height 10
type input "[DATE]"
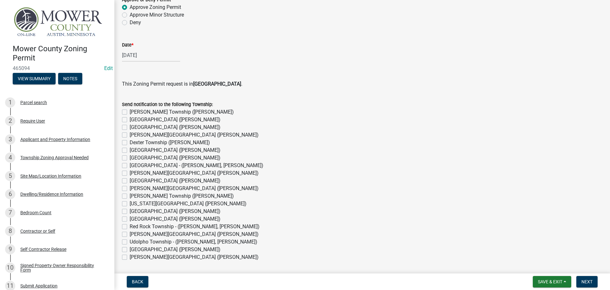
scroll to position [413, 0]
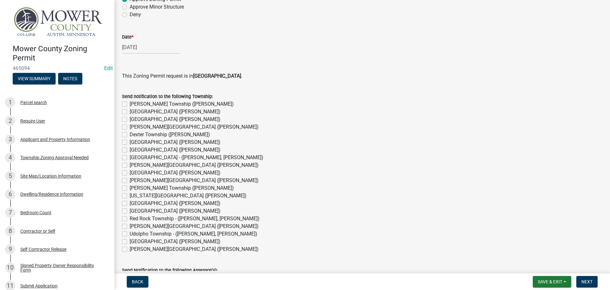
click at [130, 158] on label "[GEOGRAPHIC_DATA] - ([PERSON_NAME], [PERSON_NAME])" at bounding box center [197, 158] width 134 height 8
click at [130, 158] on input "[GEOGRAPHIC_DATA] - ([PERSON_NAME], [PERSON_NAME])" at bounding box center [132, 156] width 4 height 4
checkbox input "true"
checkbox input "false"
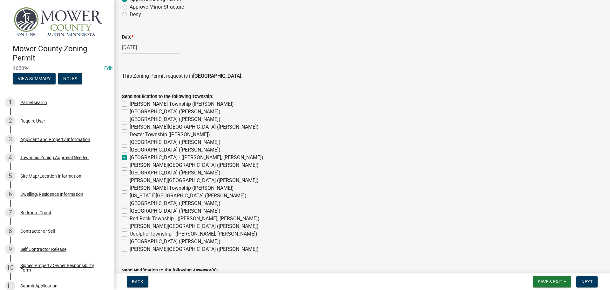
checkbox input "false"
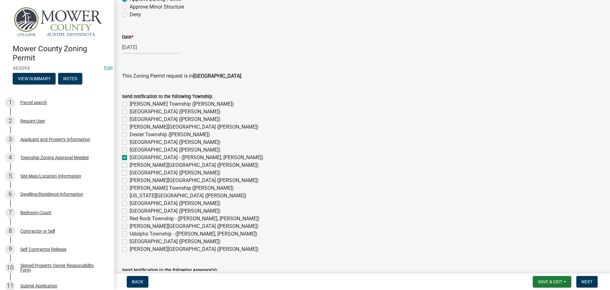
checkbox input "true"
checkbox input "false"
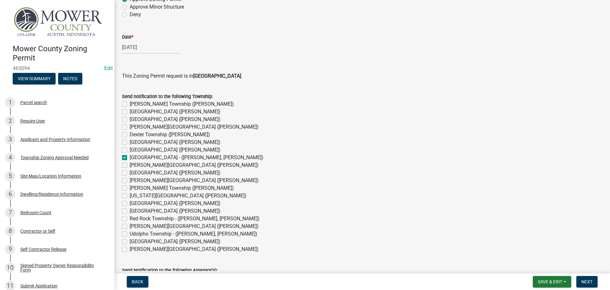
checkbox input "false"
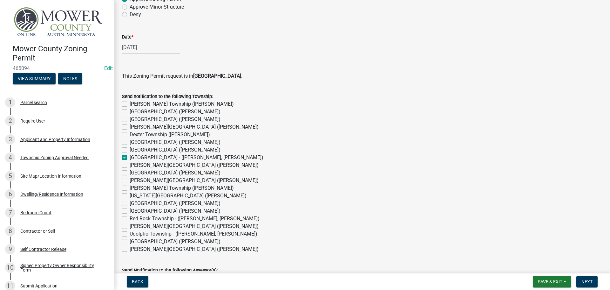
checkbox input "false"
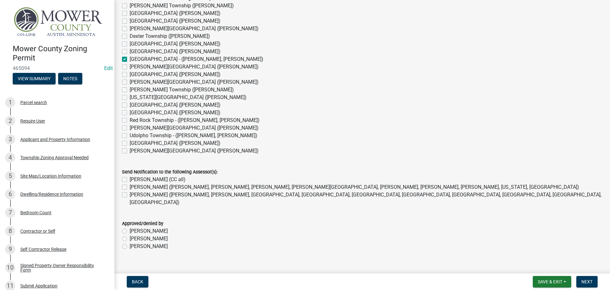
scroll to position [514, 0]
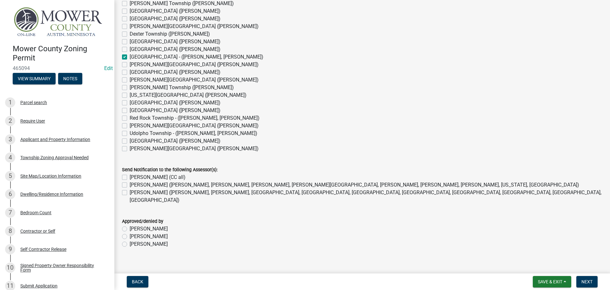
click at [130, 176] on label "[PERSON_NAME] (CC all)" at bounding box center [158, 177] width 56 height 8
click at [130, 176] on input "[PERSON_NAME] (CC all)" at bounding box center [132, 175] width 4 height 4
checkbox input "true"
checkbox input "false"
click at [130, 193] on label "[PERSON_NAME] ([PERSON_NAME], [PERSON_NAME], [GEOGRAPHIC_DATA], [GEOGRAPHIC_DAT…" at bounding box center [366, 195] width 473 height 15
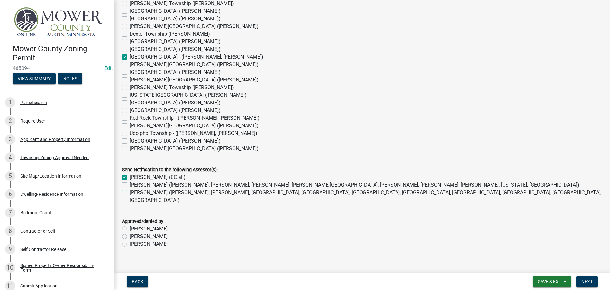
click at [130, 193] on input "[PERSON_NAME] ([PERSON_NAME], [PERSON_NAME], [GEOGRAPHIC_DATA], [GEOGRAPHIC_DAT…" at bounding box center [132, 190] width 4 height 4
checkbox input "true"
checkbox input "false"
checkbox input "true"
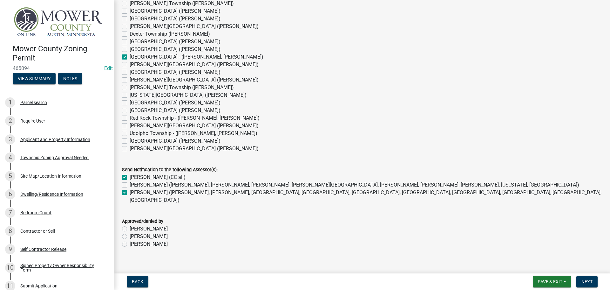
drag, startPoint x: 125, startPoint y: 236, endPoint x: 267, endPoint y: 245, distance: 143.0
click at [130, 240] on label "[PERSON_NAME]" at bounding box center [149, 244] width 38 height 8
click at [130, 240] on input "[PERSON_NAME]" at bounding box center [132, 242] width 4 height 4
radio input "true"
click at [587, 280] on span "Next" at bounding box center [587, 281] width 11 height 5
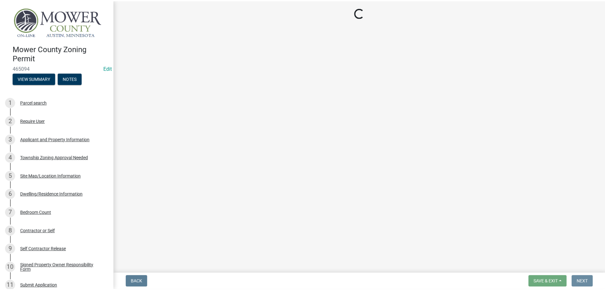
scroll to position [0, 0]
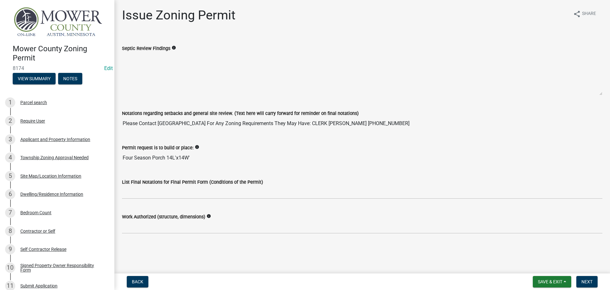
drag, startPoint x: 384, startPoint y: 125, endPoint x: 120, endPoint y: 114, distance: 263.7
click at [120, 114] on div "Notations regarding setbacks and general site review. (Text here will carry for…" at bounding box center [362, 114] width 490 height 29
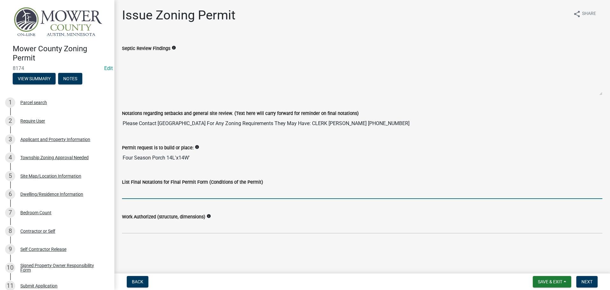
click at [133, 194] on input "List Final Notations for Final Permit Form (Conditions of the Permit)" at bounding box center [362, 192] width 481 height 13
paste input "Please Contact [GEOGRAPHIC_DATA] For Any Zoning Requirements They May Have: CLE…"
type input "Please Contact [GEOGRAPHIC_DATA] For Any Zoning Requirements They May Have: CLE…"
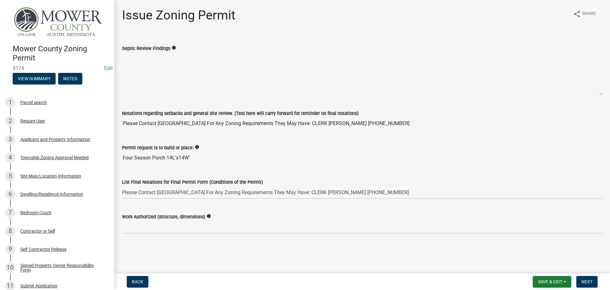
drag, startPoint x: 192, startPoint y: 158, endPoint x: 120, endPoint y: 153, distance: 71.4
click at [120, 153] on div "Permit request is to build or place: info Four Season Porch 14L'x14W'" at bounding box center [362, 149] width 490 height 29
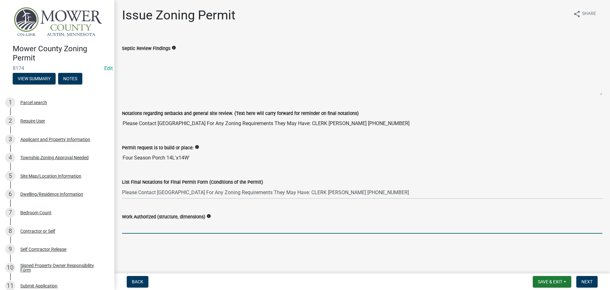
click at [152, 230] on input "Work Authorized (structure, dimensions)" at bounding box center [362, 226] width 481 height 13
paste input "Four Season Porch 14L'x14W'"
click at [174, 227] on input "Four Season Porch 14L'x14'W" at bounding box center [362, 226] width 481 height 13
type input "Four Season Porch 14'Lx14'W"
click at [589, 281] on span "Next" at bounding box center [587, 281] width 11 height 5
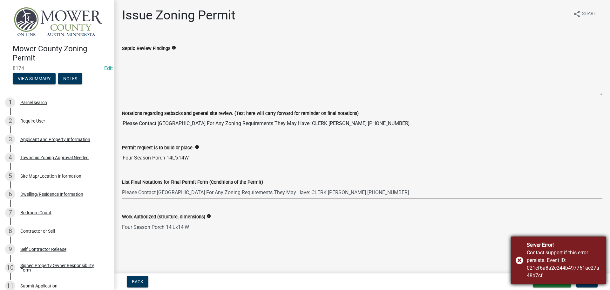
click at [522, 258] on div "Server Error! Contact support if this error persists. Event ID: 021ef6a8a2e244b…" at bounding box center [558, 260] width 95 height 48
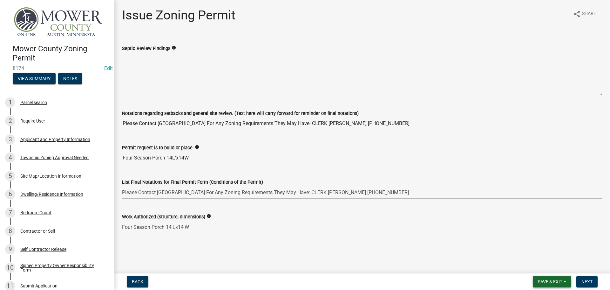
click at [542, 278] on button "Save & Exit" at bounding box center [552, 281] width 38 height 11
click at [543, 264] on button "Save & Exit" at bounding box center [546, 264] width 51 height 15
